Goal: Task Accomplishment & Management: Manage account settings

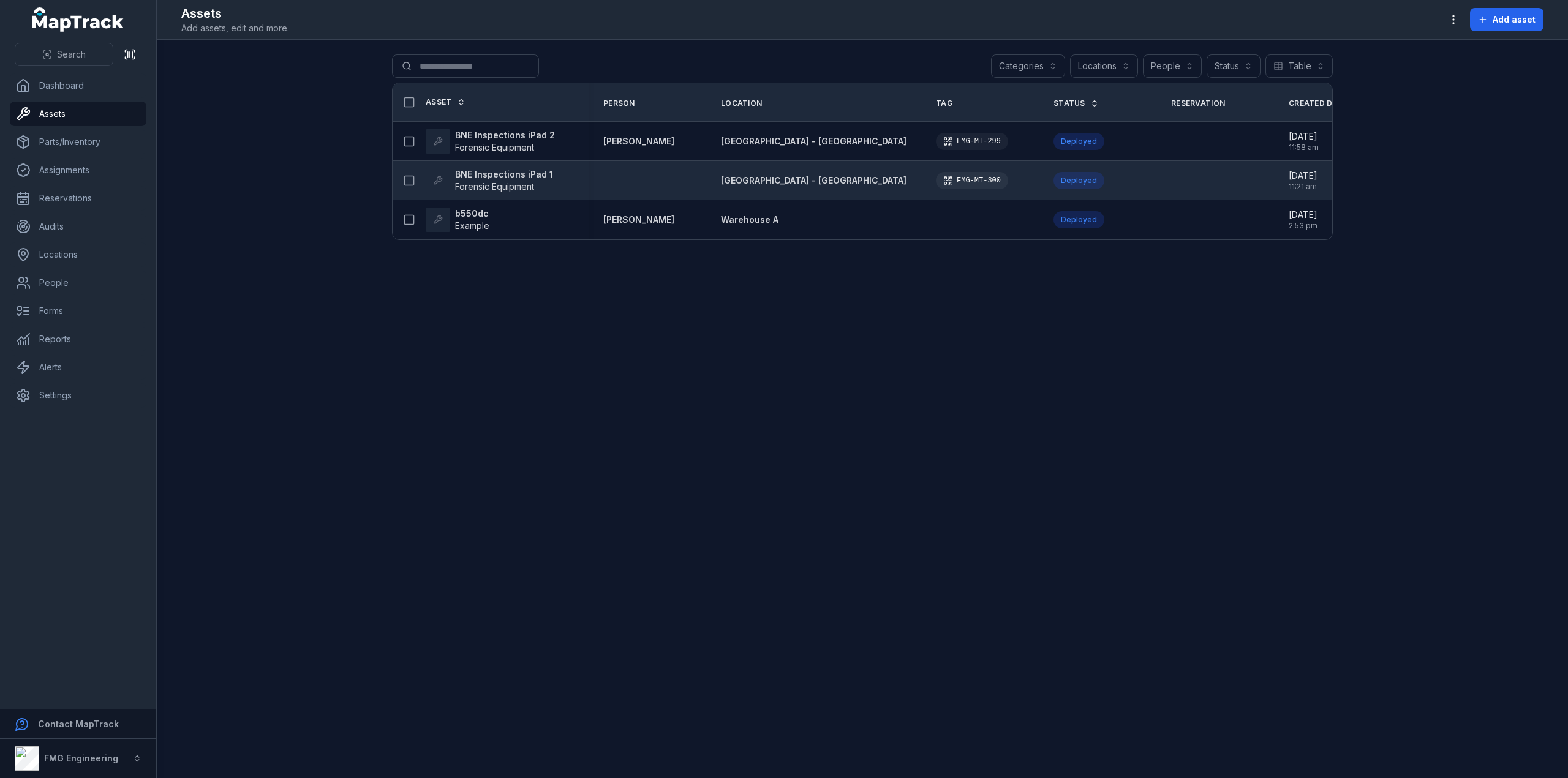
click at [491, 172] on strong "BNE Inspections iPad 1" at bounding box center [504, 174] width 98 height 12
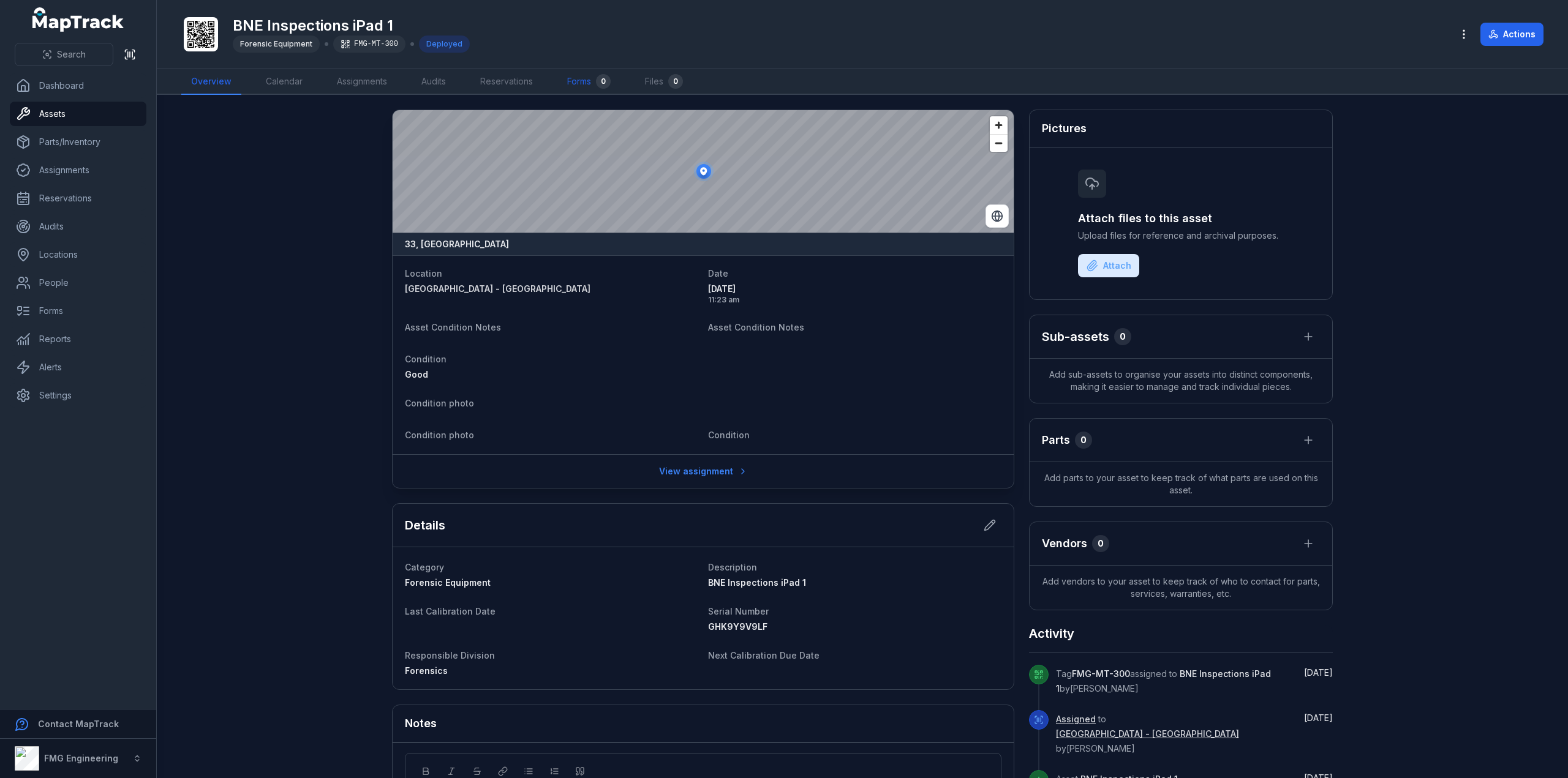
click at [591, 84] on link "Forms 0" at bounding box center [589, 82] width 63 height 25
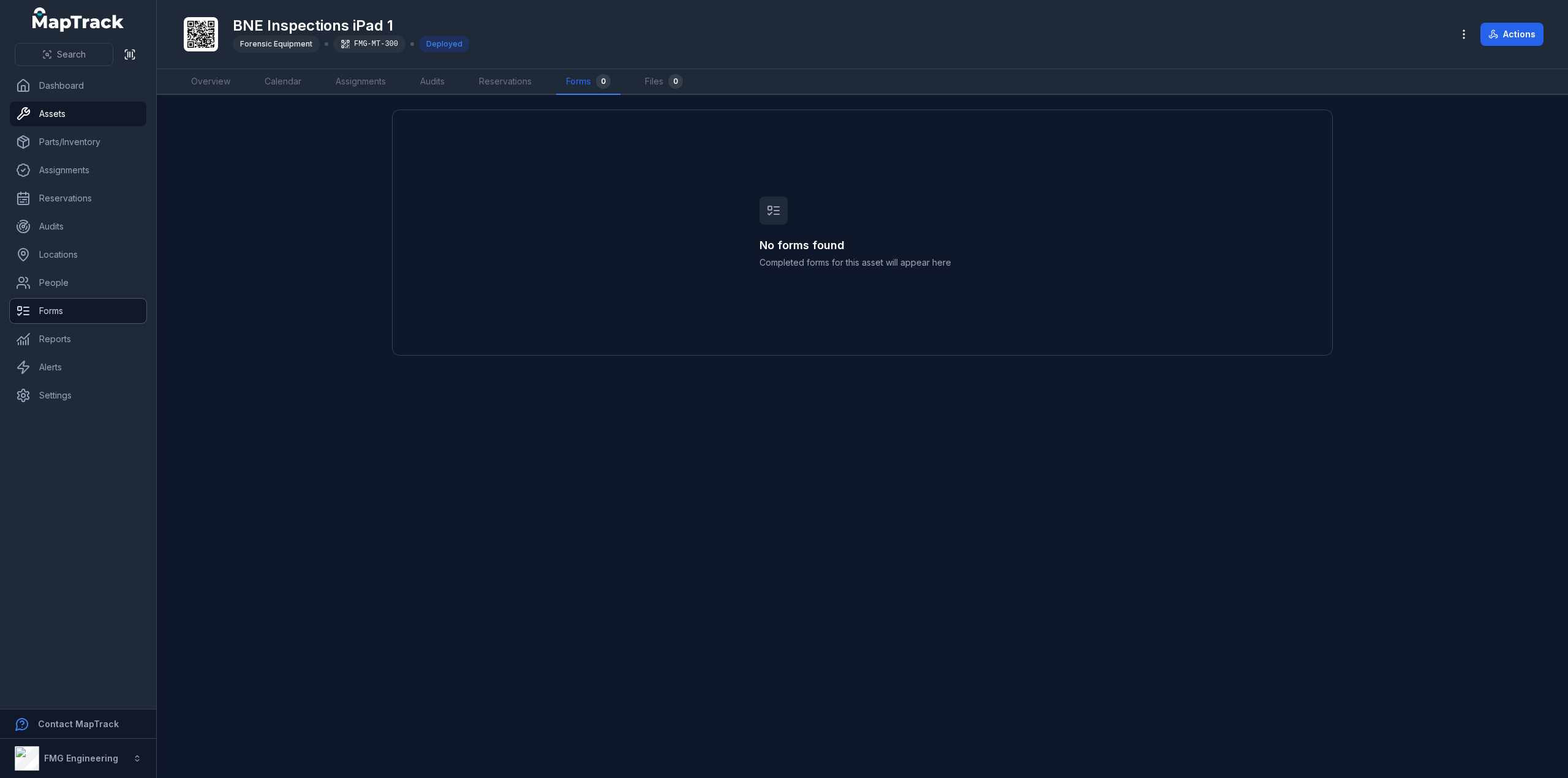
click at [68, 299] on link "Forms" at bounding box center [77, 311] width 136 height 24
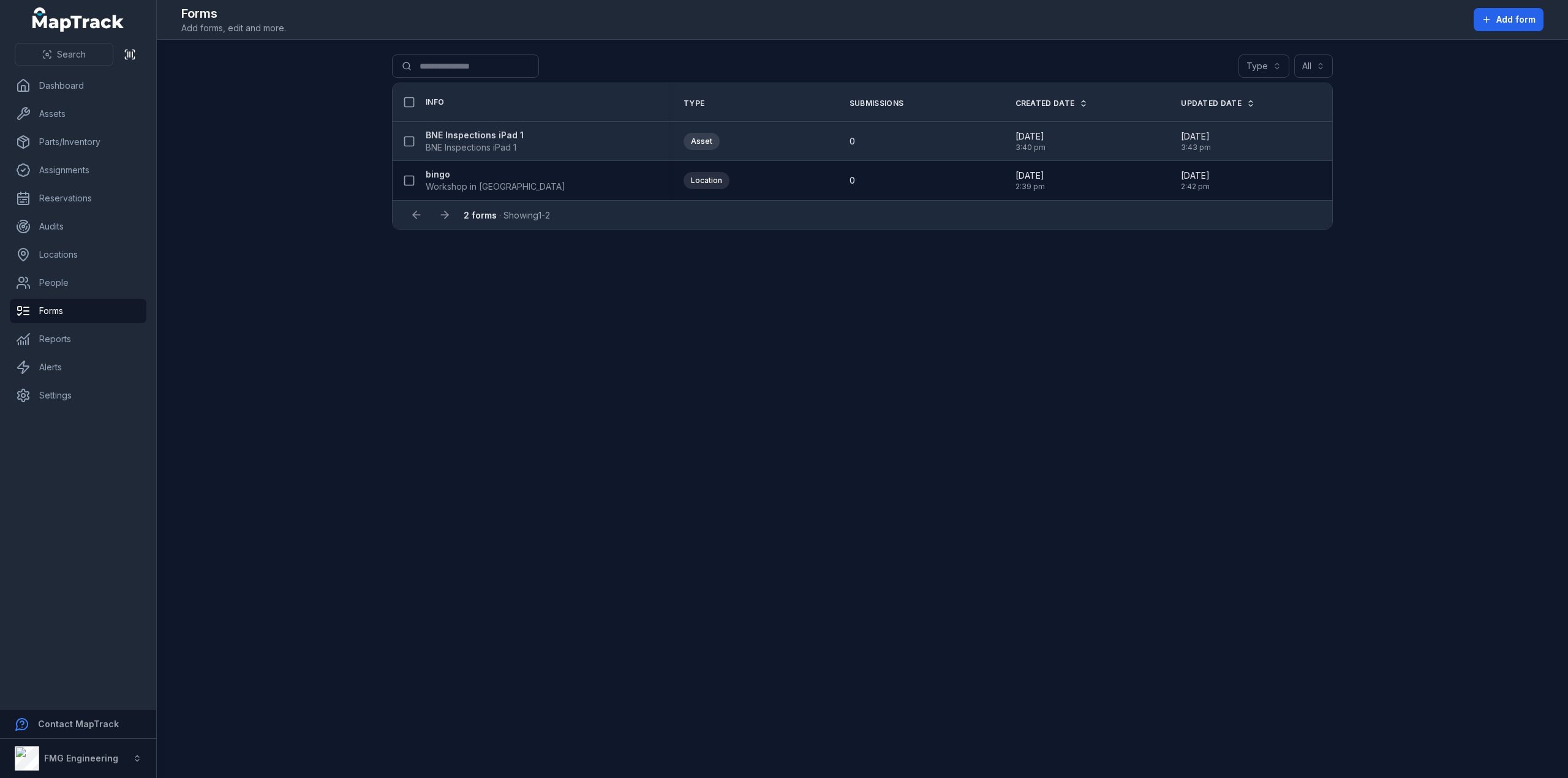
click at [496, 133] on strong "BNE Inspections iPad 1" at bounding box center [474, 135] width 98 height 12
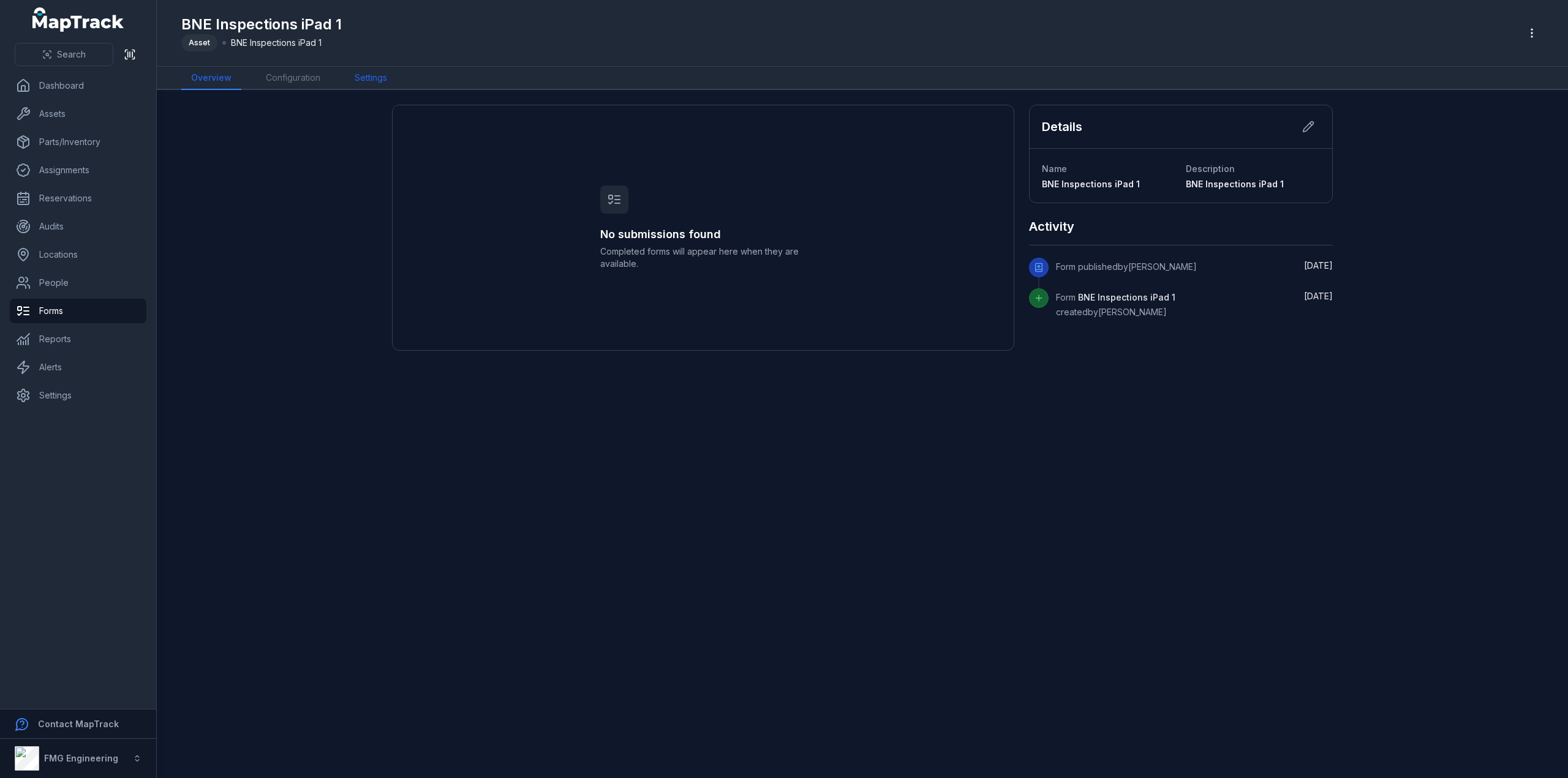
click at [379, 75] on link "Settings" at bounding box center [370, 78] width 52 height 23
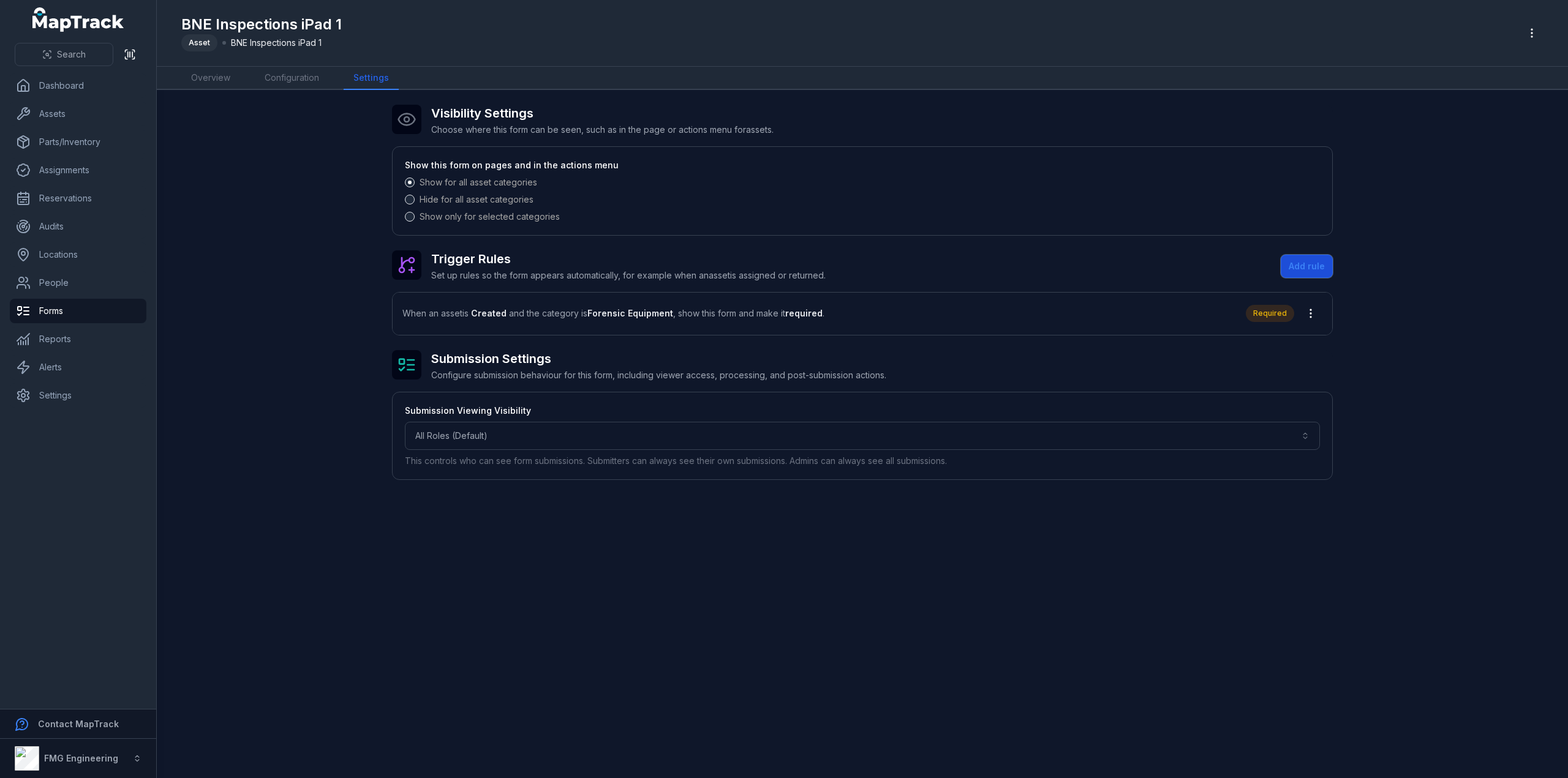
click at [1314, 254] on button "Add rule" at bounding box center [1306, 266] width 52 height 23
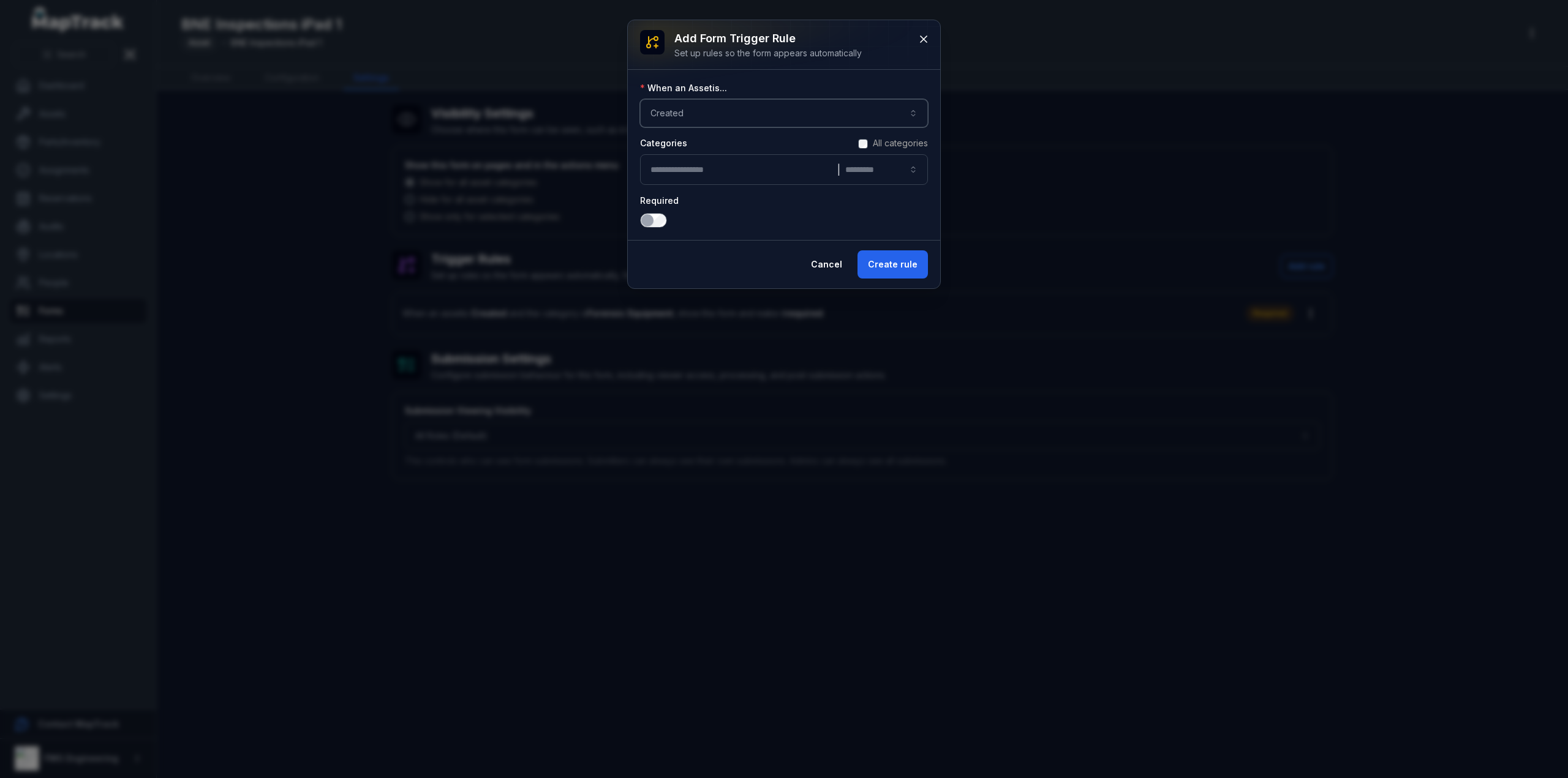
click at [749, 117] on button "Created ******" at bounding box center [784, 114] width 288 height 28
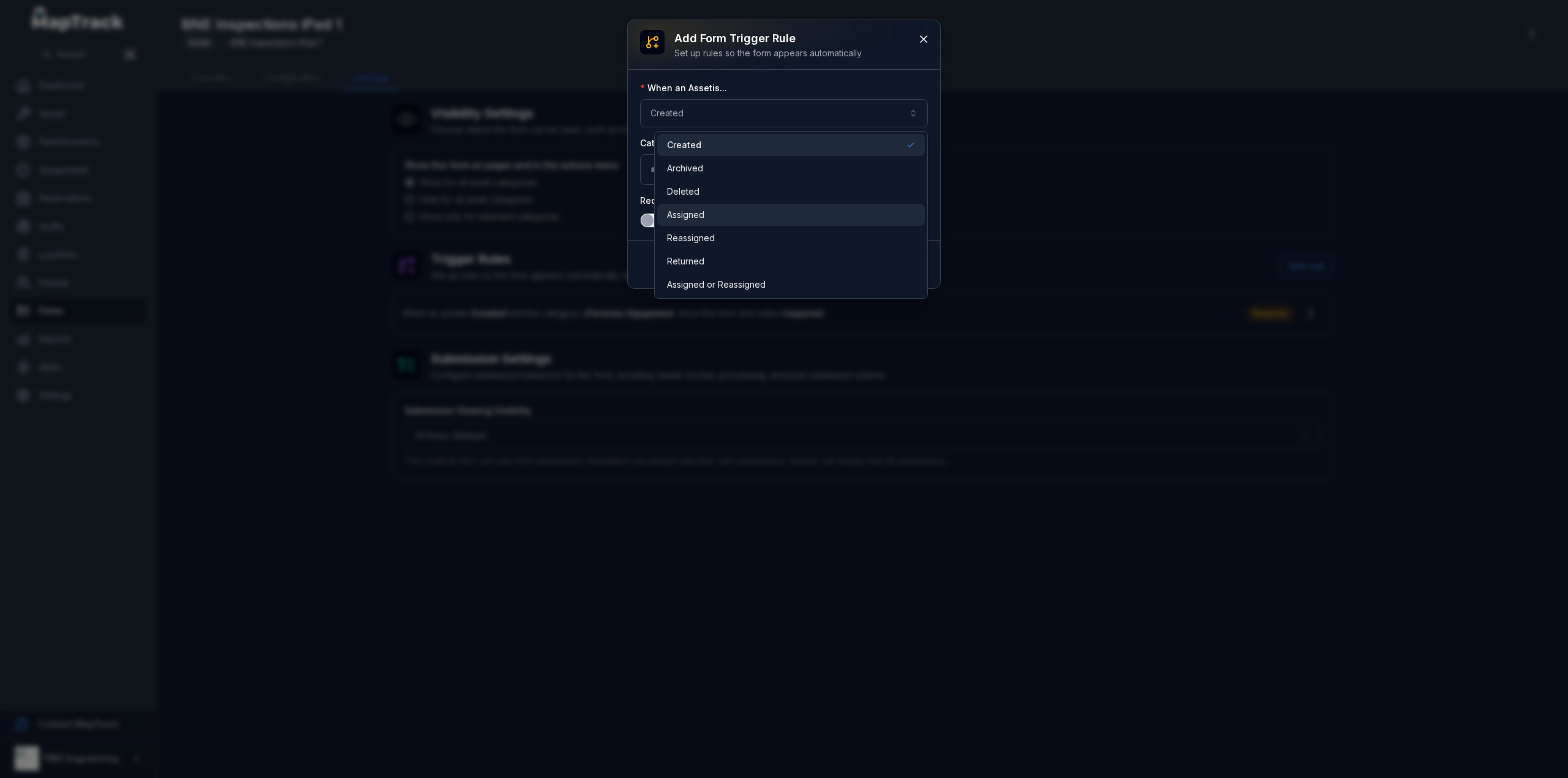
click at [716, 221] on div "Assigned" at bounding box center [791, 214] width 248 height 12
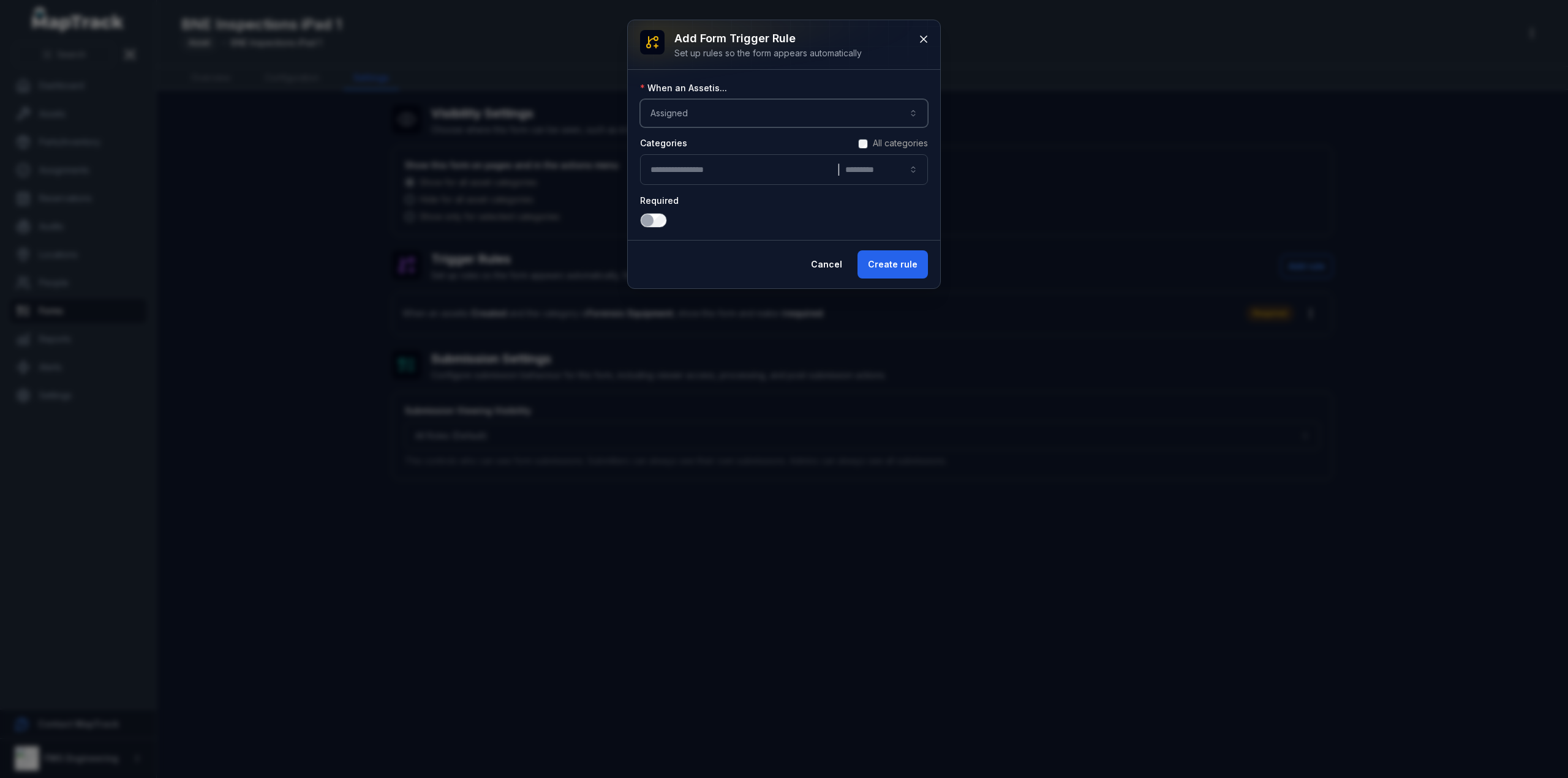
click at [735, 170] on button "|" at bounding box center [784, 169] width 288 height 31
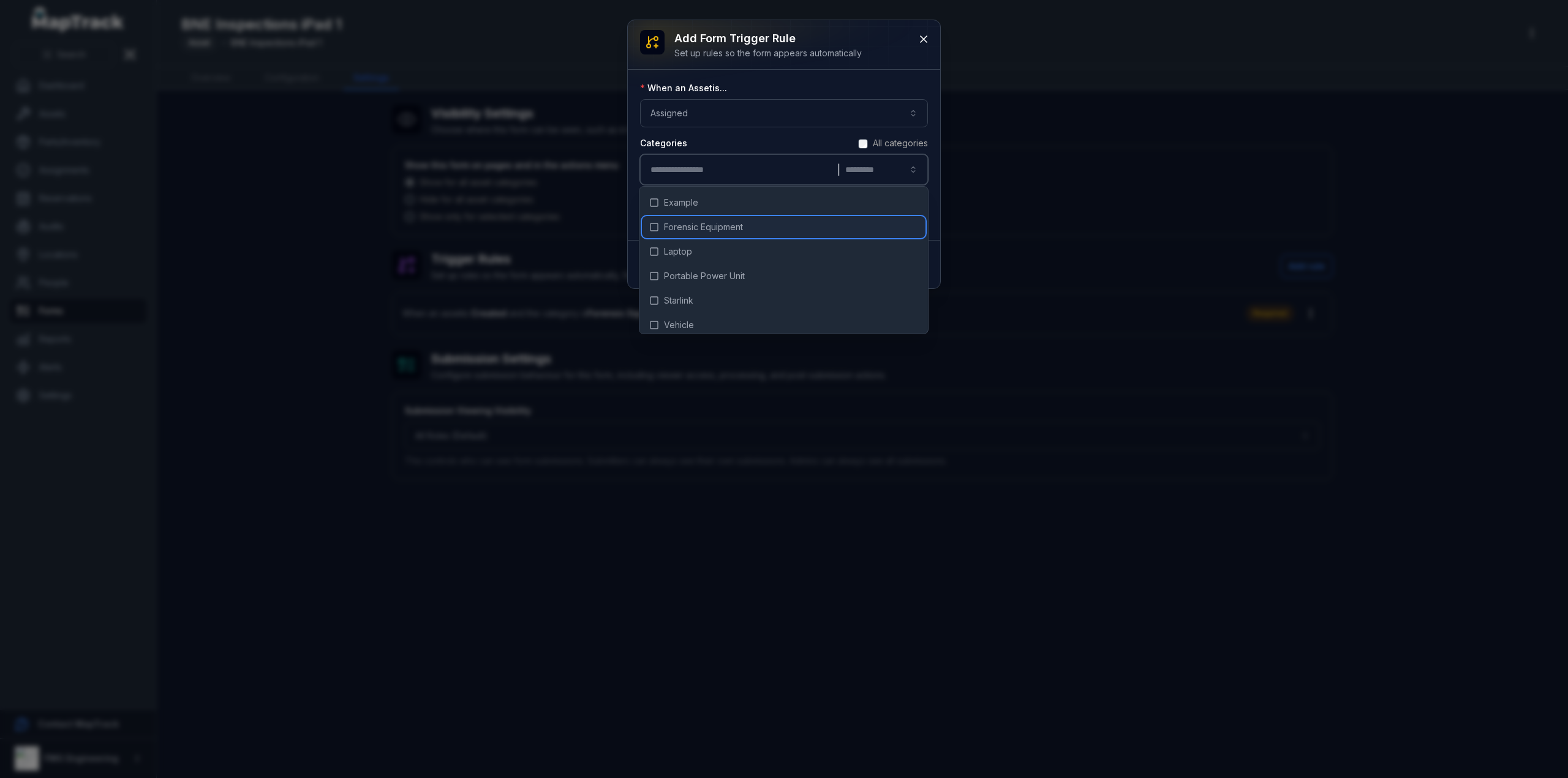
click at [715, 230] on span "Forensic Equipment" at bounding box center [703, 226] width 79 height 12
type input "**********"
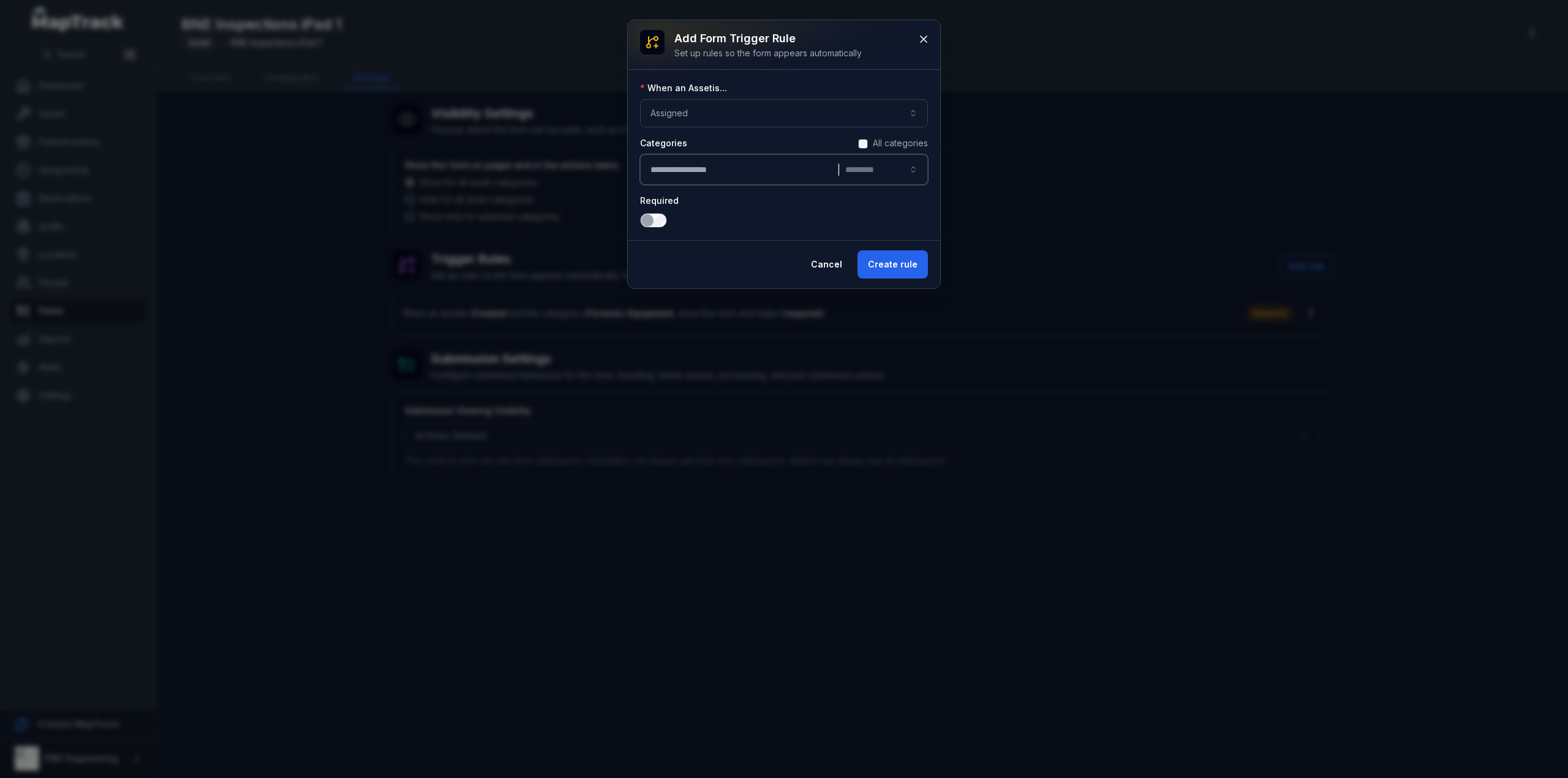
click at [757, 143] on div "Categories All categories" at bounding box center [784, 143] width 288 height 12
click at [882, 173] on button "**********" at bounding box center [784, 169] width 288 height 31
click at [746, 137] on div "Categories All categories" at bounding box center [784, 143] width 288 height 12
drag, startPoint x: 920, startPoint y: 36, endPoint x: 829, endPoint y: 240, distance: 223.4
click at [857, 179] on div "**********" at bounding box center [784, 155] width 313 height 268
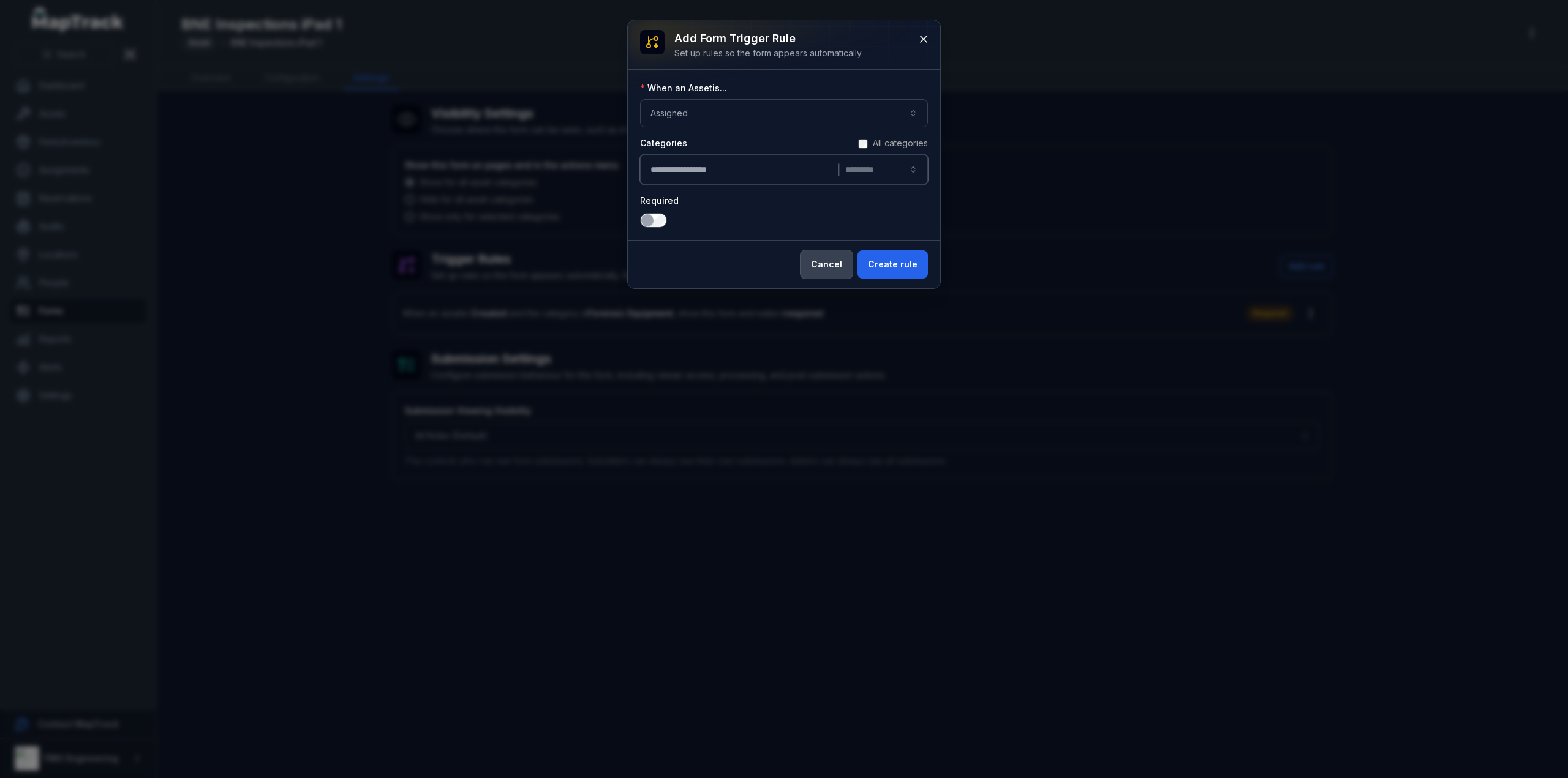
click at [831, 276] on button "Cancel" at bounding box center [826, 265] width 52 height 28
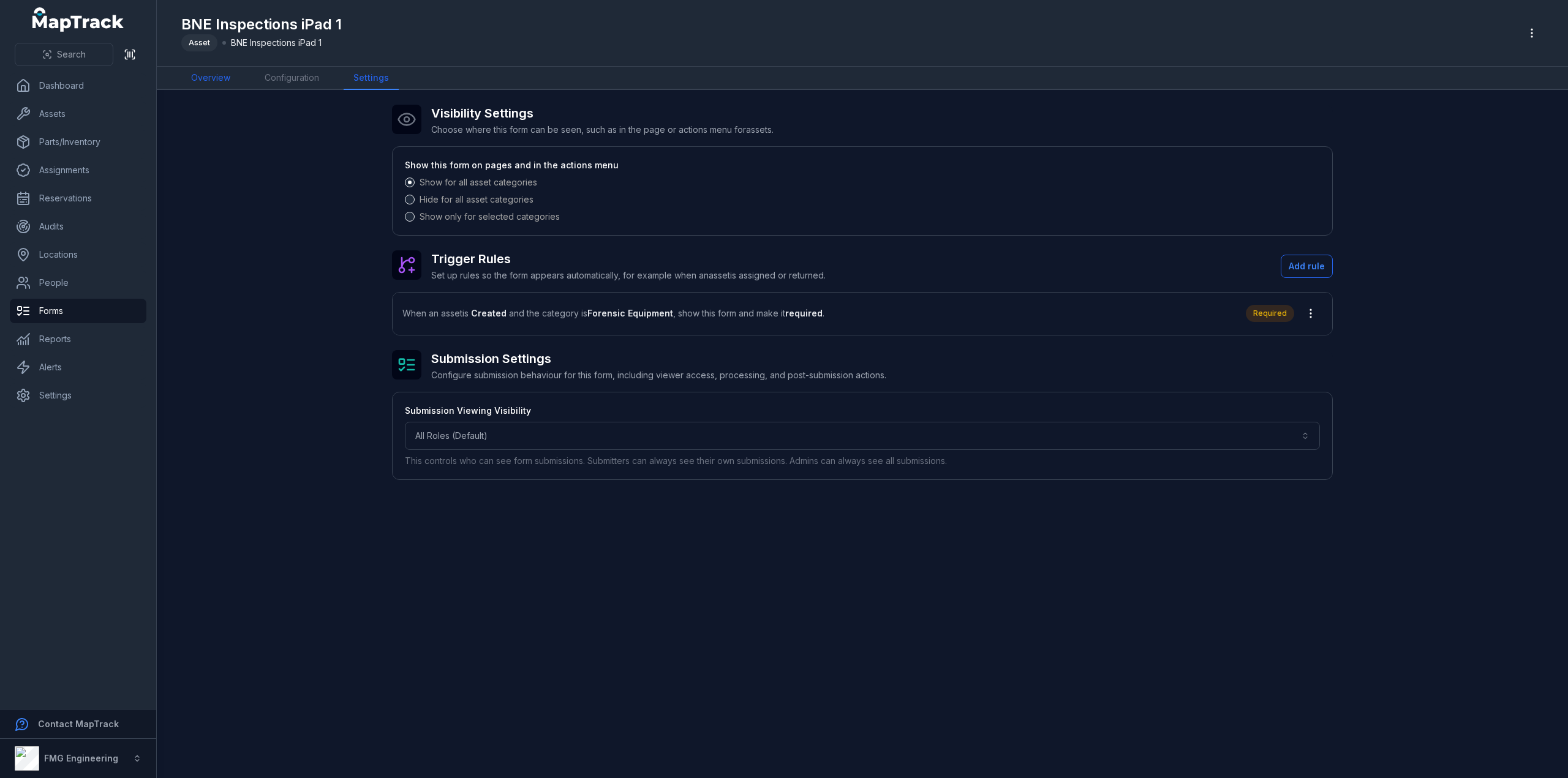
click at [190, 71] on link "Overview" at bounding box center [210, 78] width 59 height 23
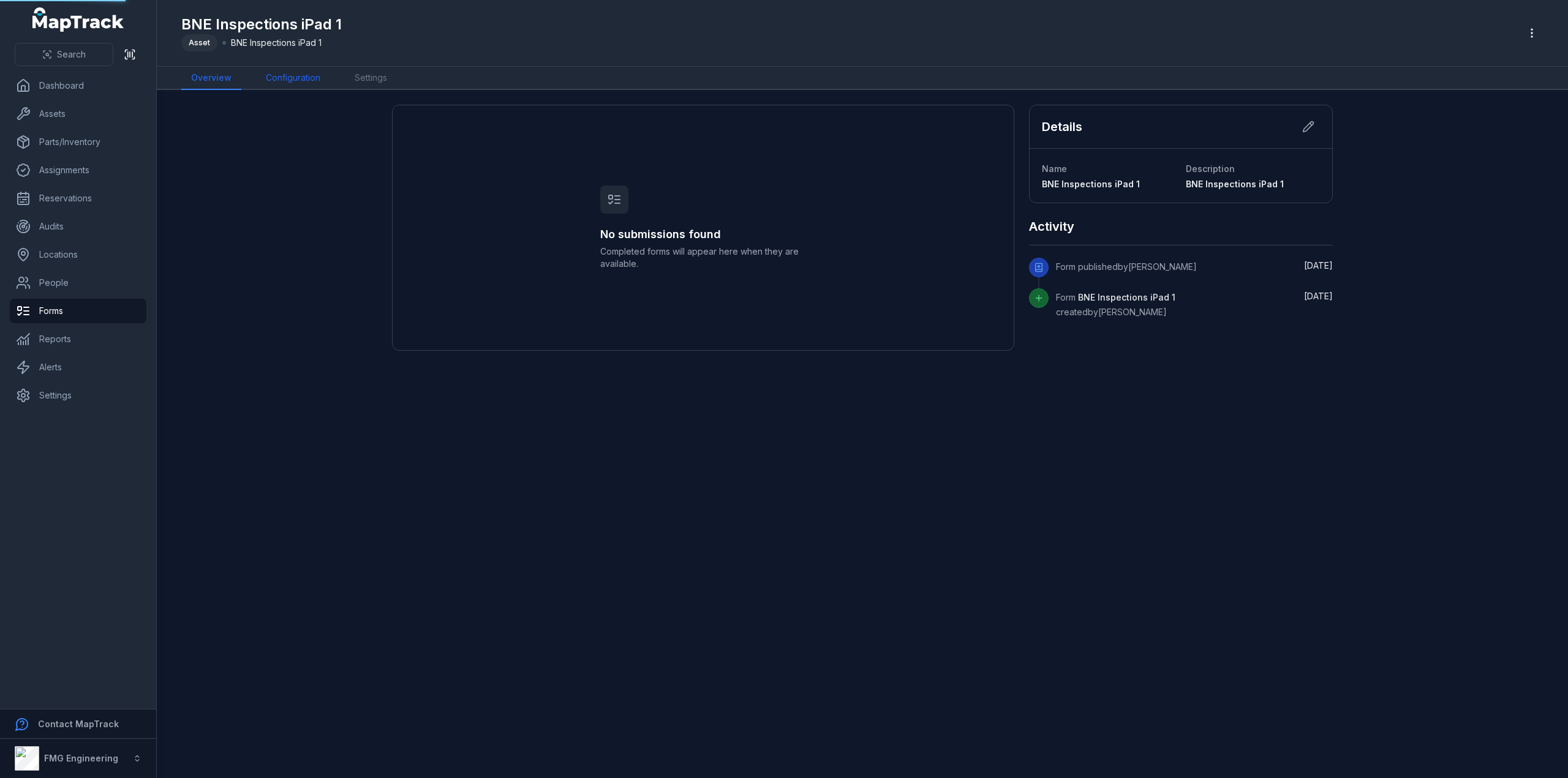
click at [269, 77] on link "Configuration" at bounding box center [293, 78] width 74 height 23
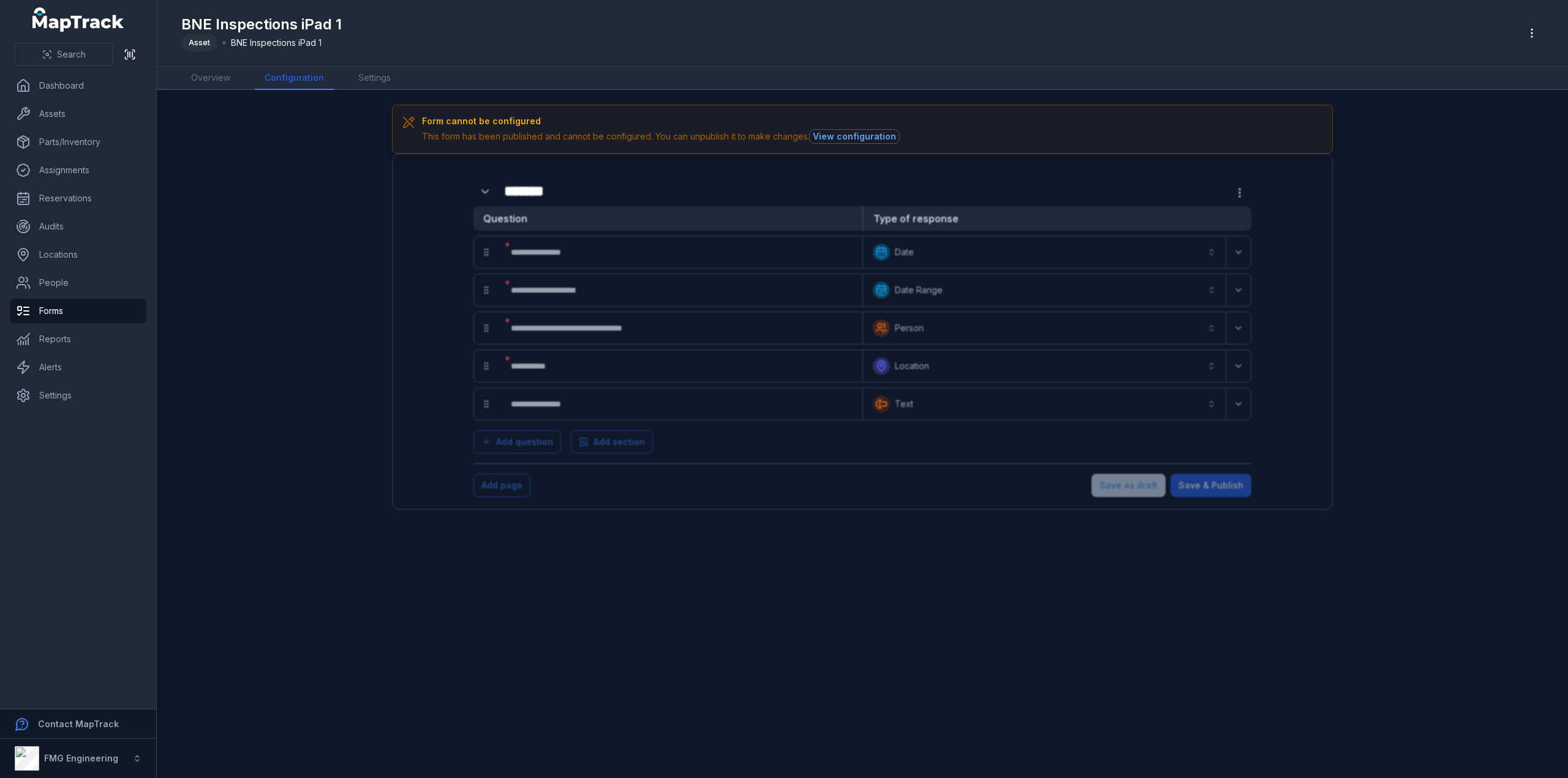
click at [871, 135] on button "View configuration" at bounding box center [853, 136] width 89 height 13
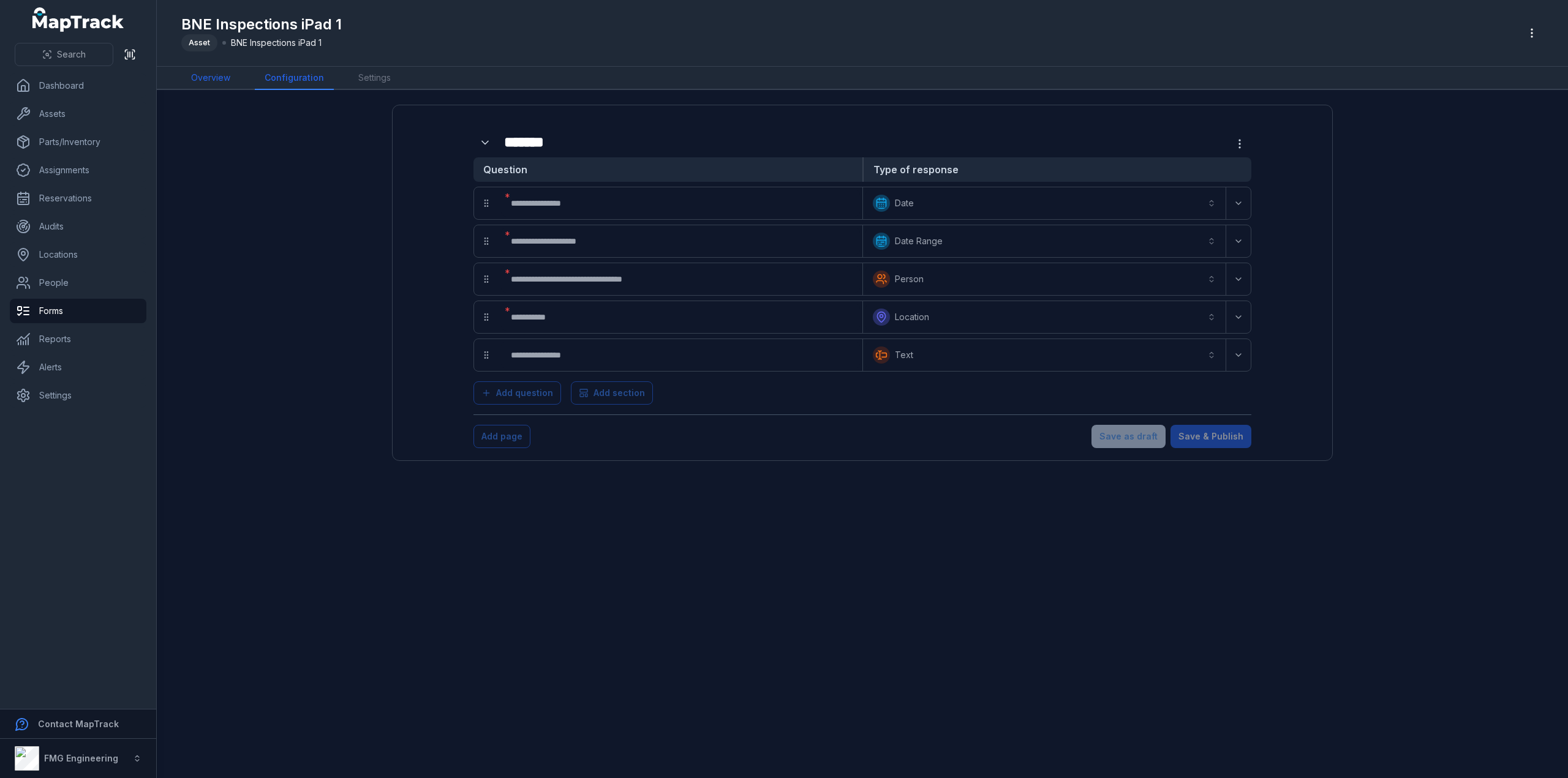
click at [220, 77] on link "Overview" at bounding box center [210, 78] width 59 height 23
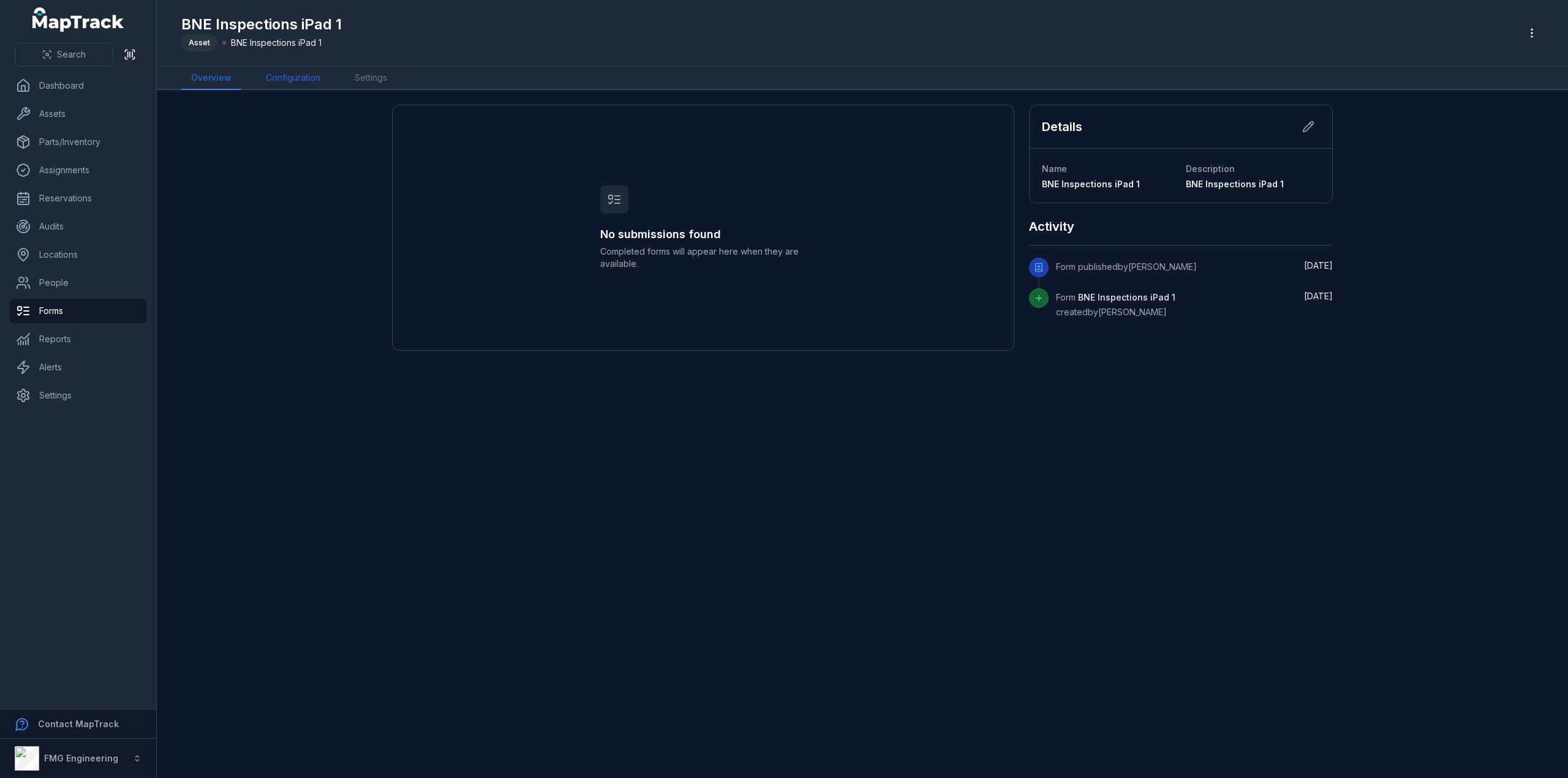
click at [304, 80] on link "Configuration" at bounding box center [293, 78] width 74 height 23
